Goal: Task Accomplishment & Management: Use online tool/utility

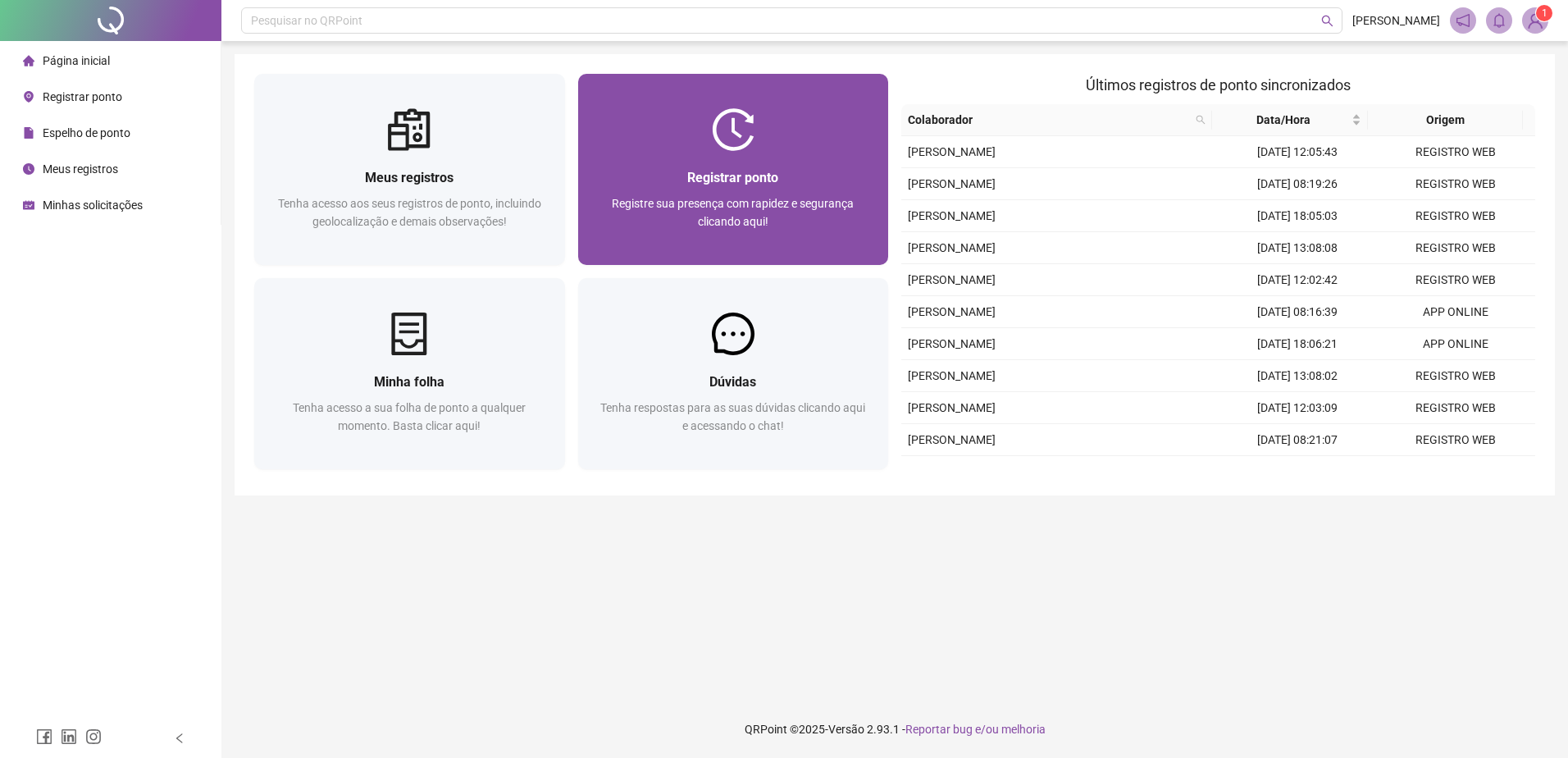
click at [744, 136] on img at bounding box center [734, 130] width 43 height 43
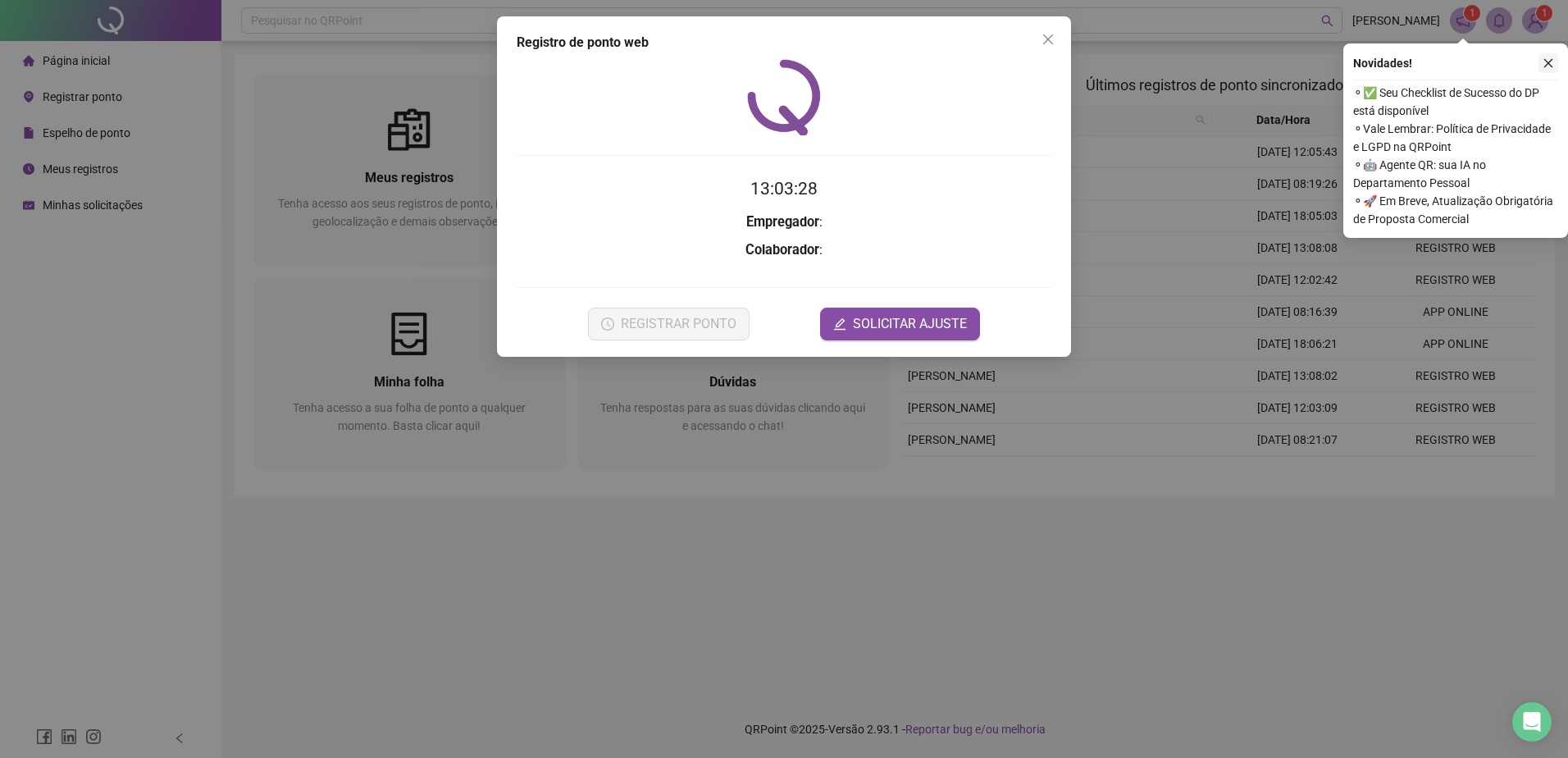
click at [1550, 67] on icon "close" at bounding box center [1549, 63] width 12 height 12
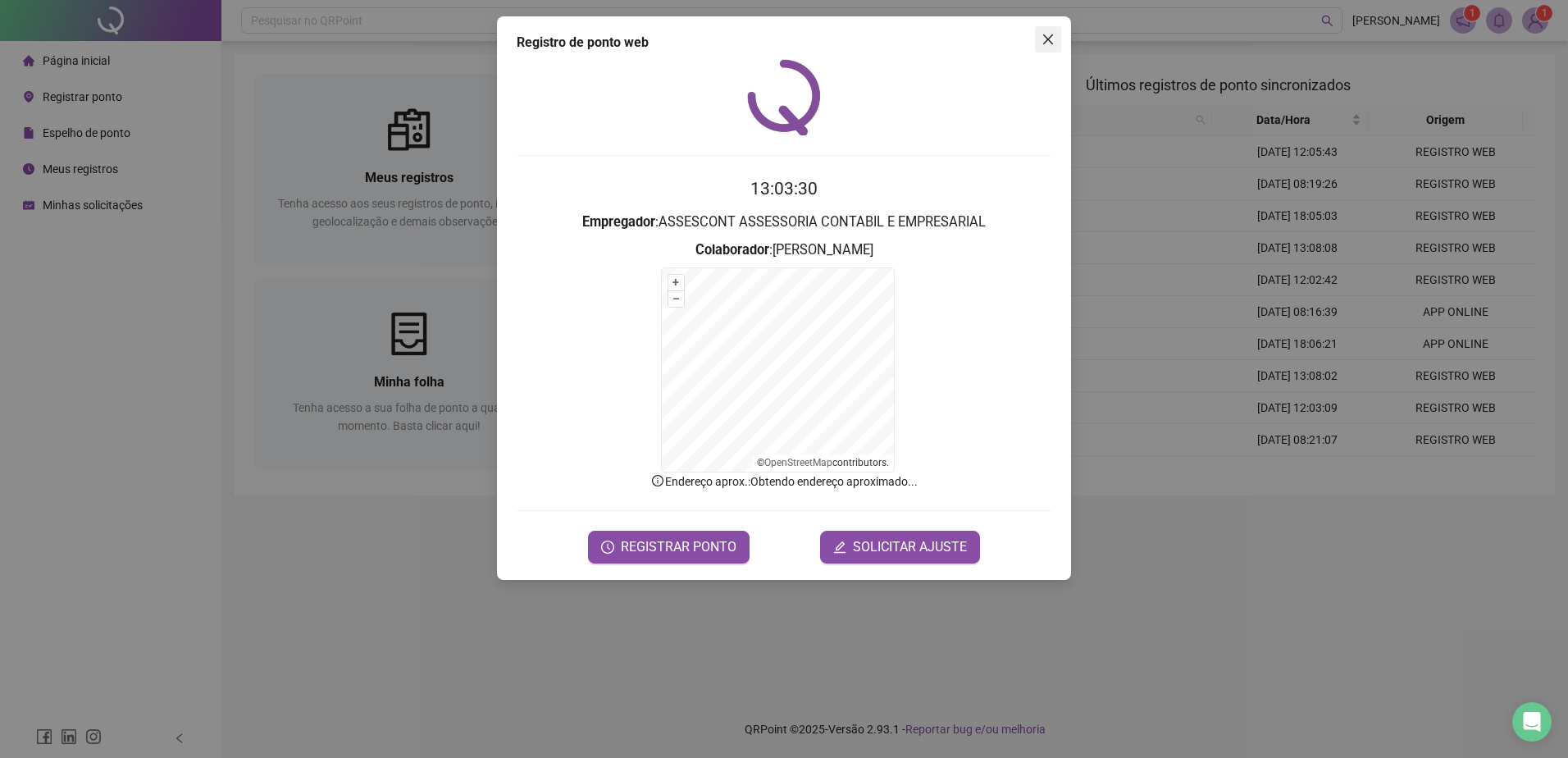
click at [1044, 47] on button "Close" at bounding box center [1048, 39] width 26 height 26
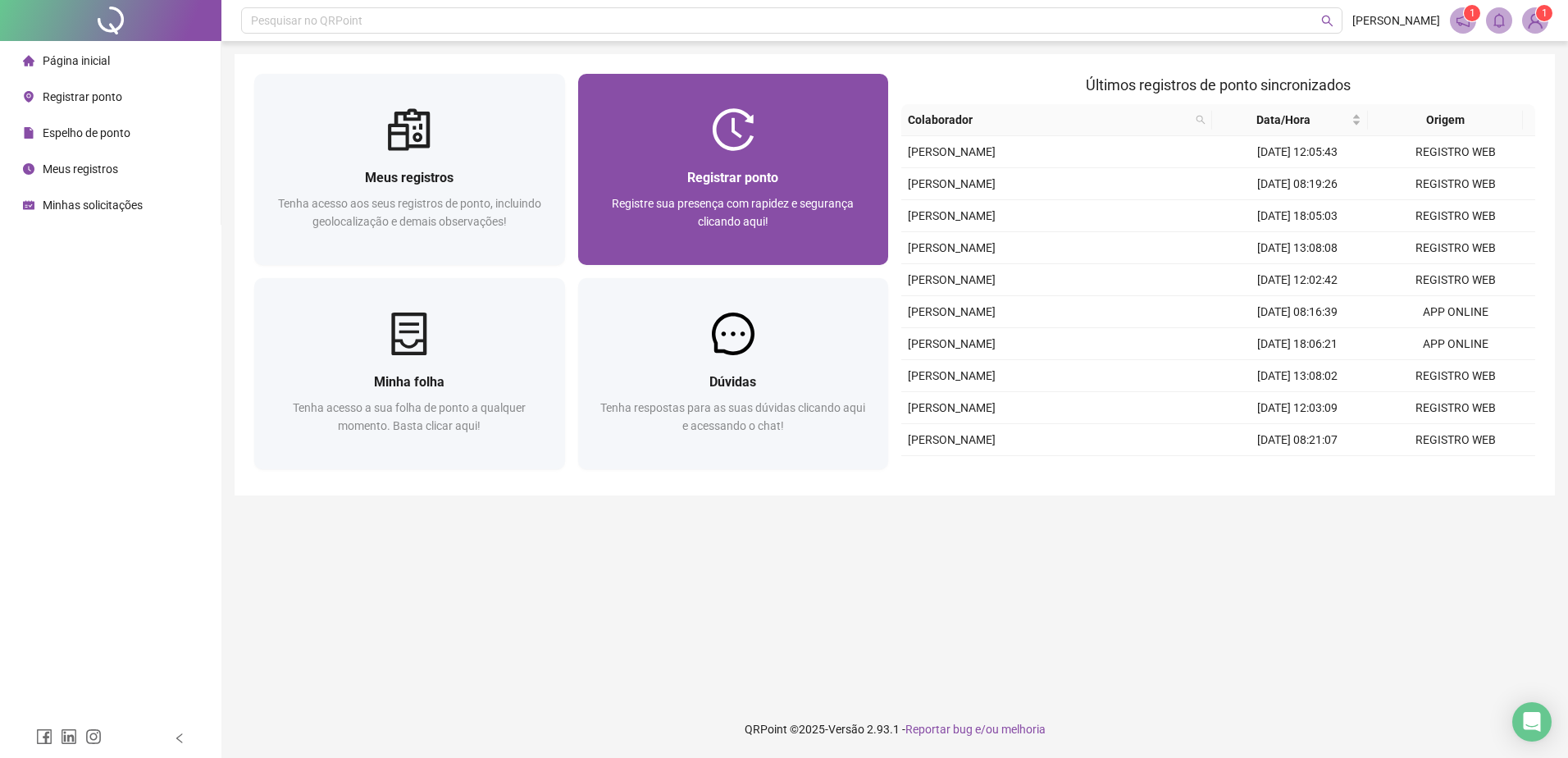
click at [742, 138] on img at bounding box center [734, 130] width 43 height 43
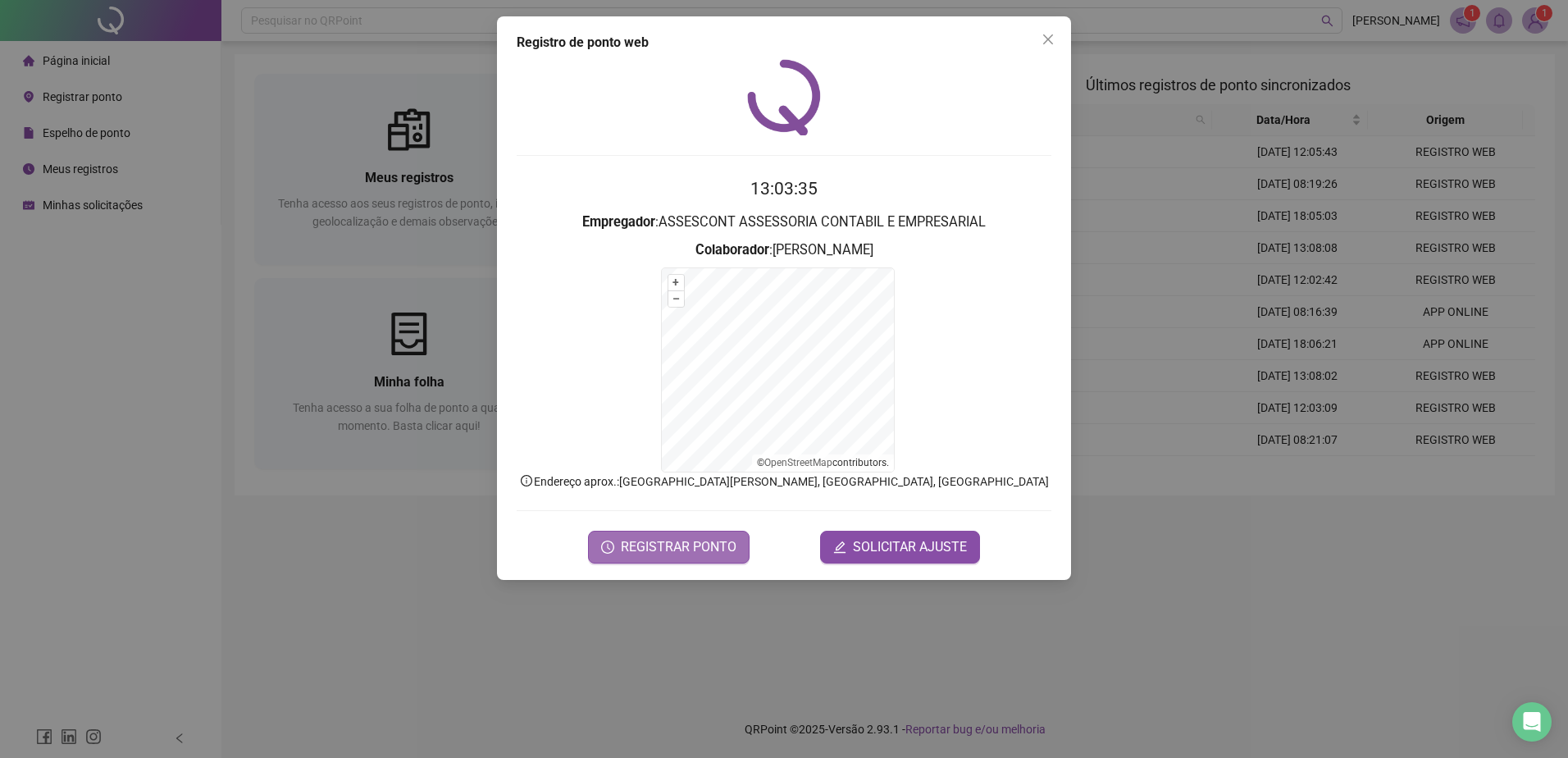
click at [668, 558] on button "REGISTRAR PONTO" at bounding box center [669, 548] width 162 height 33
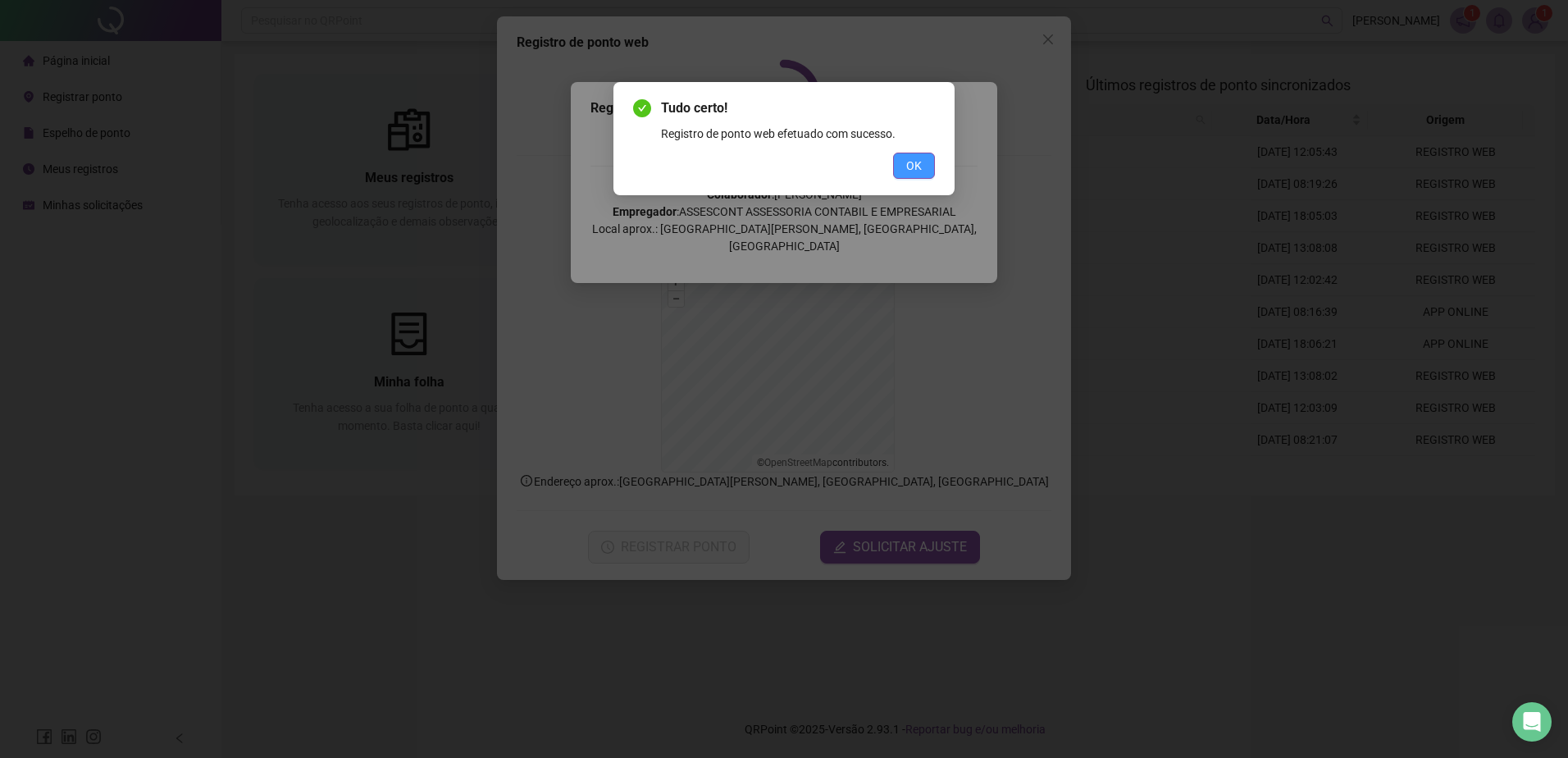
click at [898, 178] on div "Tudo certo! Registro de ponto web efetuado com sucesso. OK" at bounding box center [784, 139] width 341 height 113
click at [917, 168] on span "OK" at bounding box center [914, 166] width 16 height 18
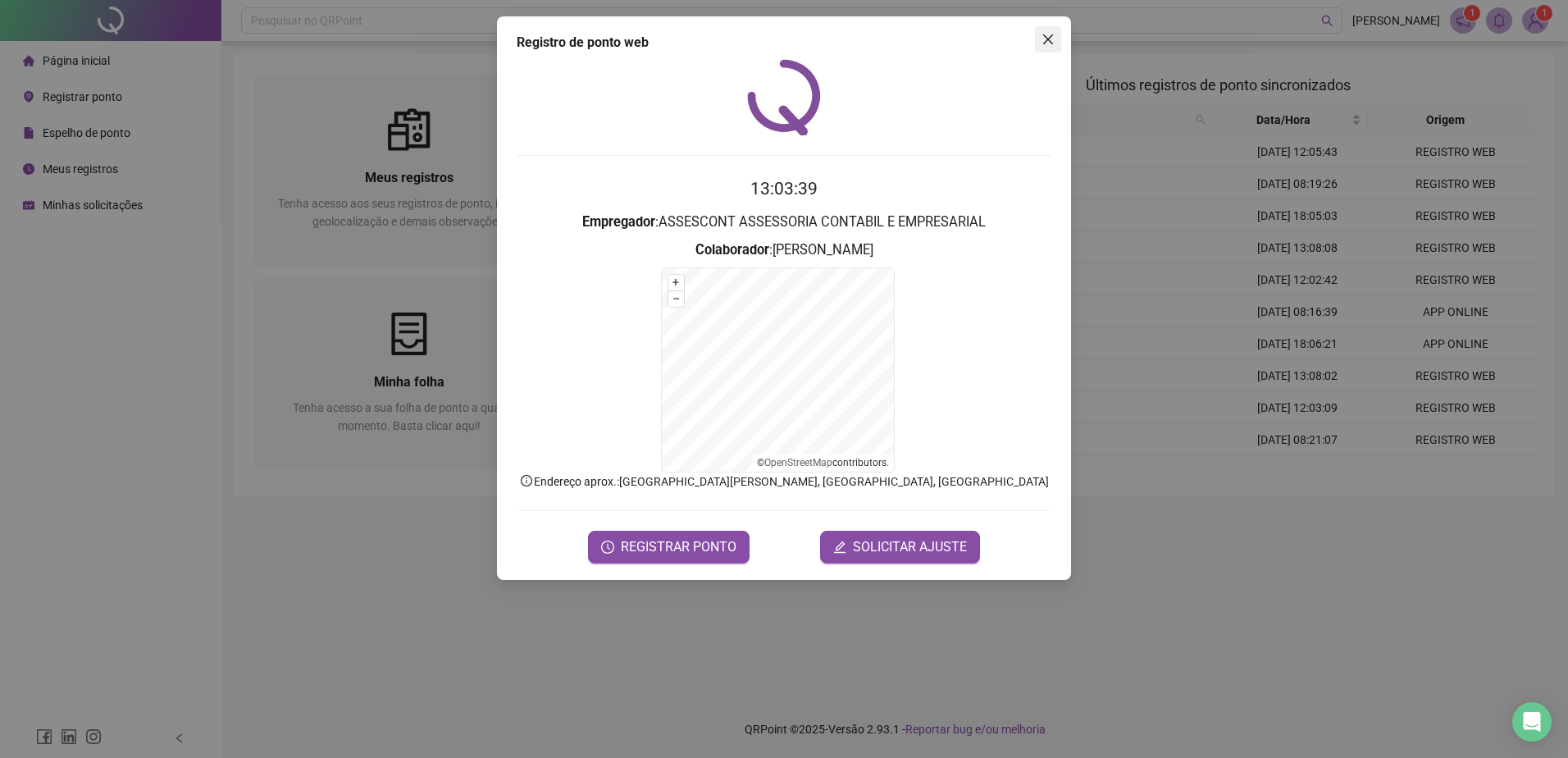
click at [1058, 43] on span "Close" at bounding box center [1048, 40] width 26 height 14
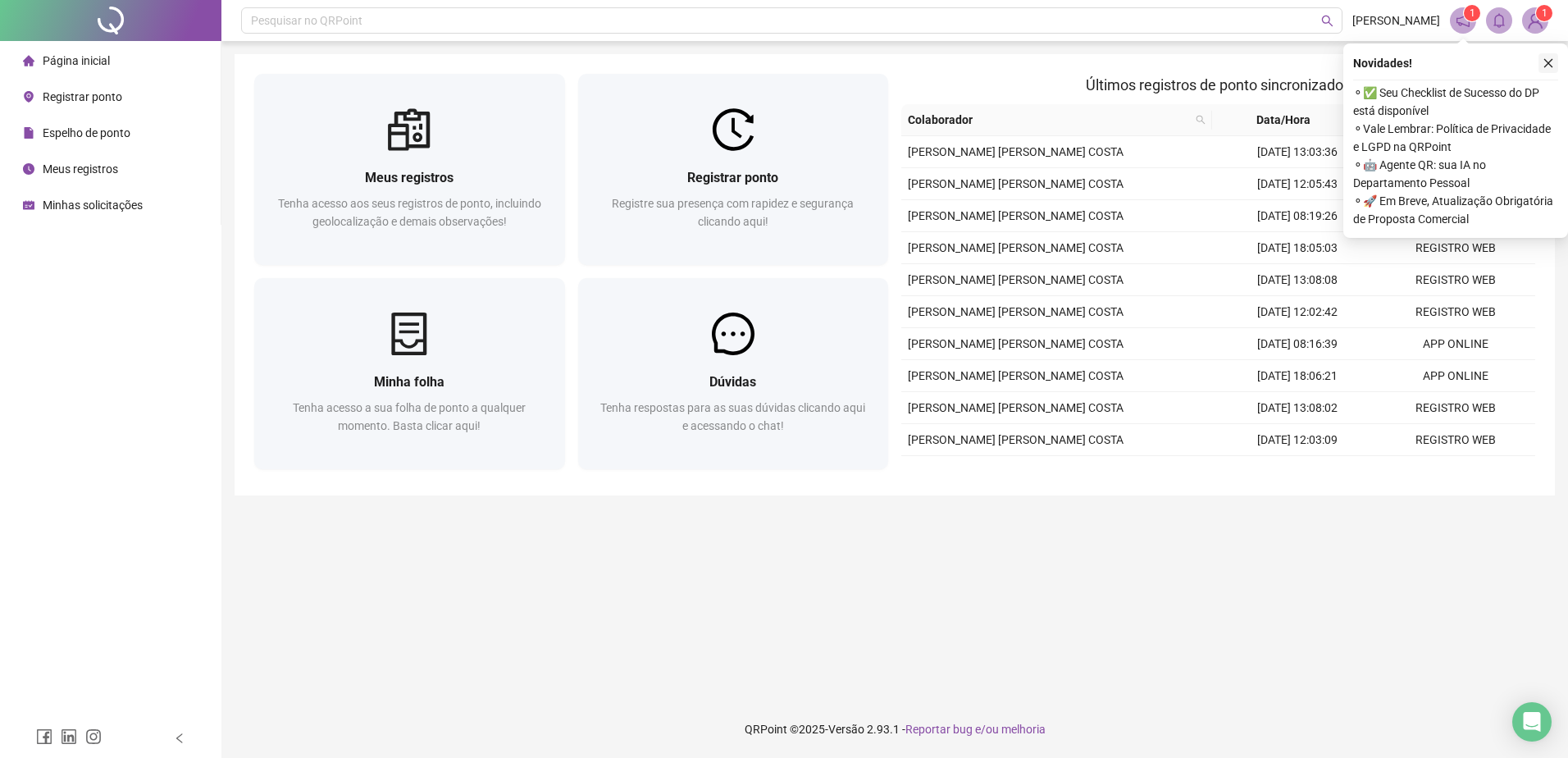
click at [1551, 65] on icon "close" at bounding box center [1549, 63] width 12 height 12
